Goal: Task Accomplishment & Management: Complete application form

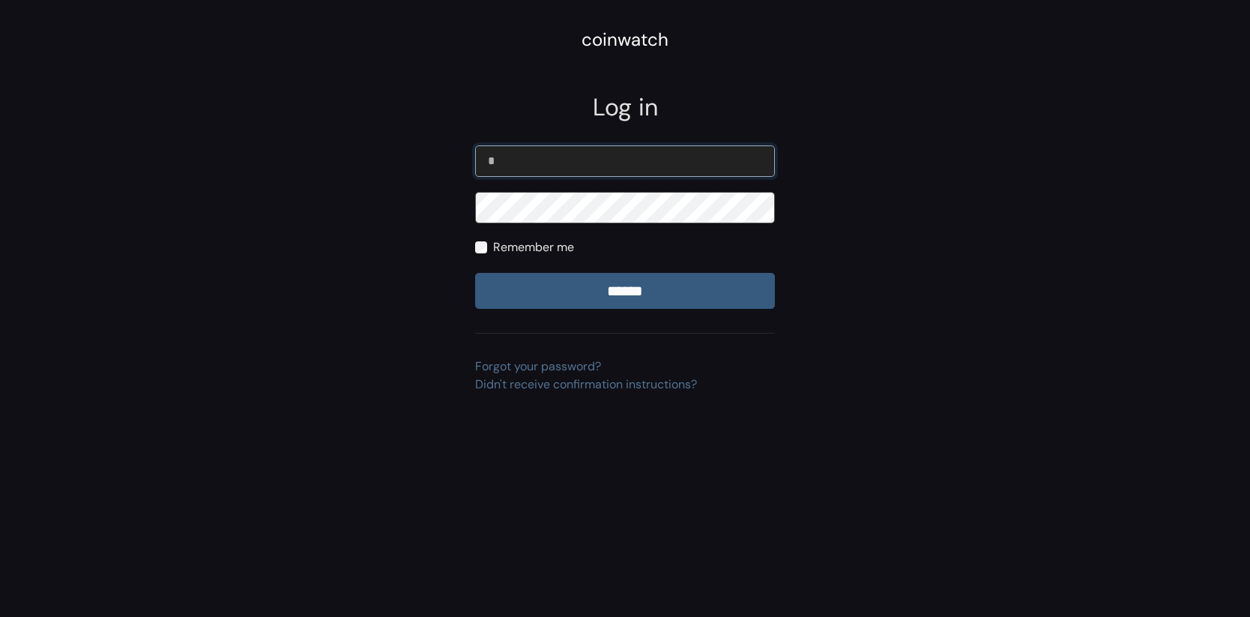
type input "**********"
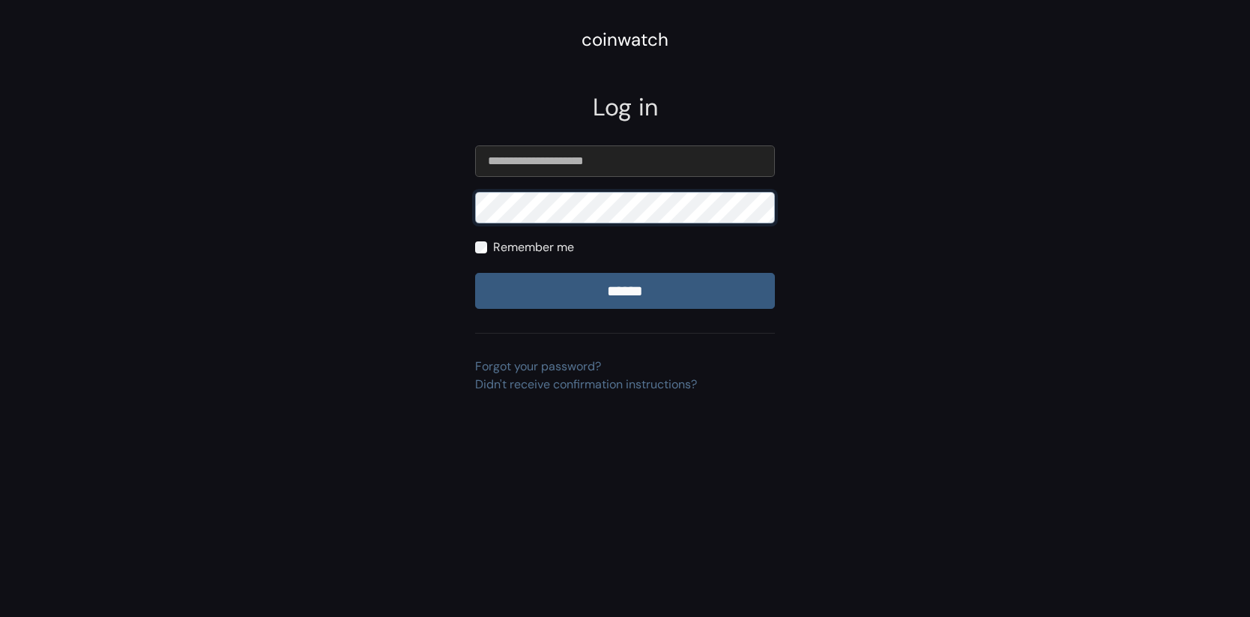
click at [475, 273] on input "******" at bounding box center [625, 291] width 300 height 36
type input "**********"
click at [475, 273] on input "******" at bounding box center [625, 291] width 300 height 36
